Goal: Register for event/course

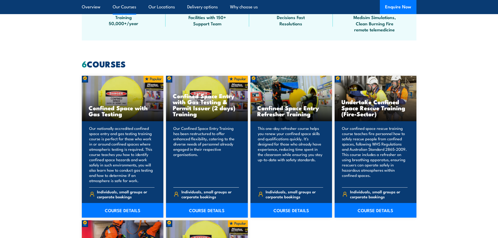
scroll to position [366, 0]
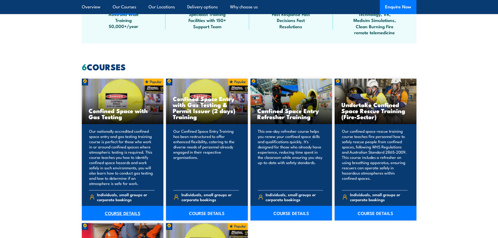
click at [119, 211] on link "COURSE DETAILS" at bounding box center [123, 213] width 82 height 15
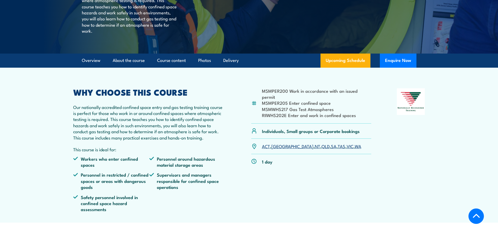
scroll to position [131, 0]
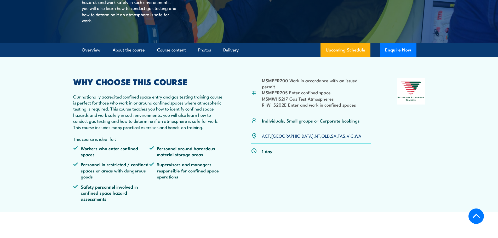
click at [321, 139] on link "QLD" at bounding box center [325, 135] width 8 height 6
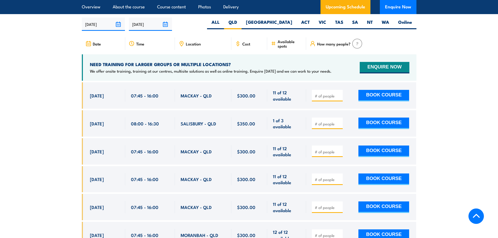
click at [318, 153] on div at bounding box center [327, 151] width 31 height 11
click at [322, 149] on input "number" at bounding box center [328, 151] width 26 height 5
type input "4"
click at [321, 150] on input "4" at bounding box center [328, 151] width 26 height 5
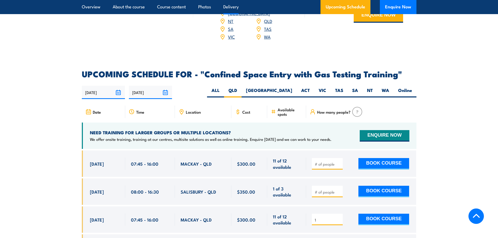
scroll to position [861, 0]
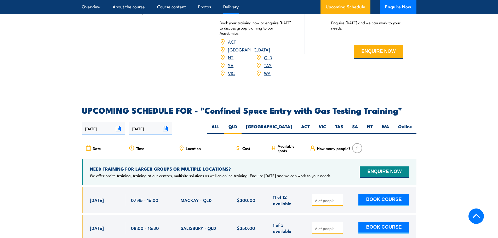
type input "1"
click at [194, 149] on div "Location" at bounding box center [203, 148] width 56 height 13
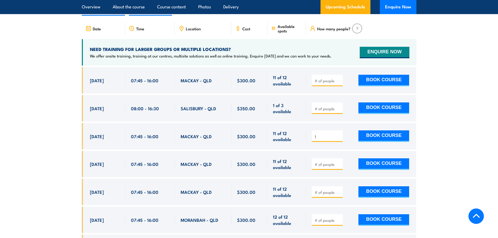
scroll to position [966, 0]
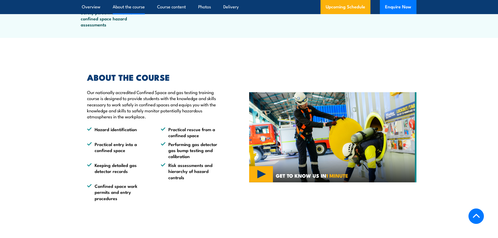
scroll to position [314, 0]
